Goal: Task Accomplishment & Management: Use online tool/utility

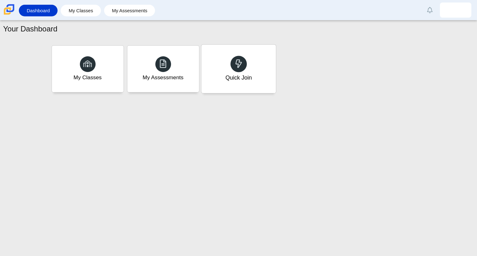
click at [258, 80] on div "Quick Join" at bounding box center [238, 69] width 74 height 48
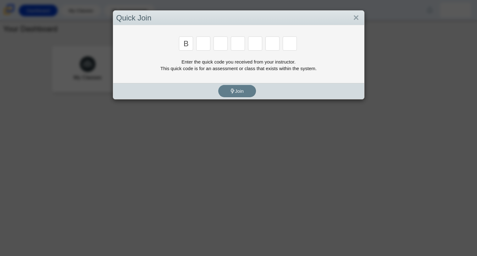
type input "b"
type input "m"
type input "3"
type input "5"
type input "3"
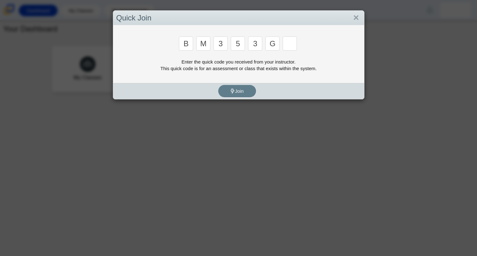
type input "g"
type input "b"
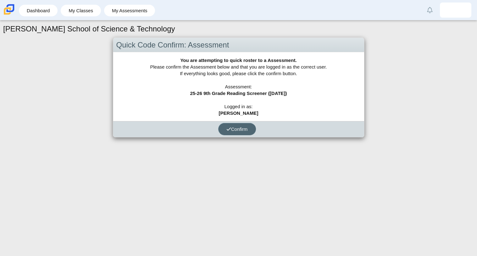
click at [241, 128] on span "Confirm" at bounding box center [236, 128] width 21 height 5
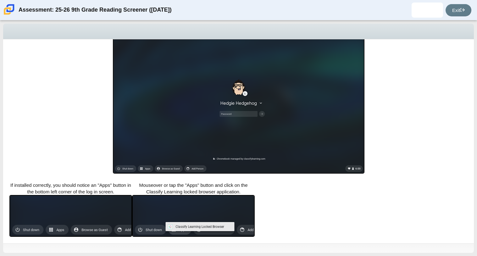
scroll to position [112, 0]
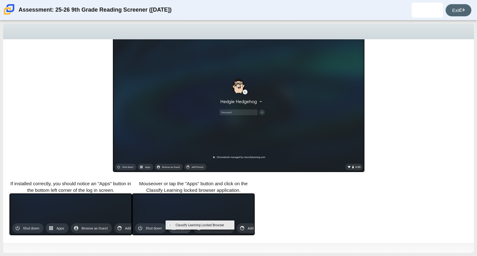
click at [459, 13] on link "Exit" at bounding box center [458, 10] width 26 height 12
